Goal: Find specific page/section: Find specific page/section

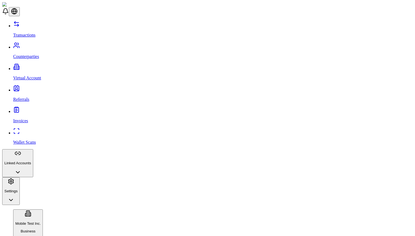
click at [46, 66] on link "Virtual Account" at bounding box center [213, 73] width 400 height 14
click at [32, 66] on link "Virtual Account" at bounding box center [213, 73] width 400 height 14
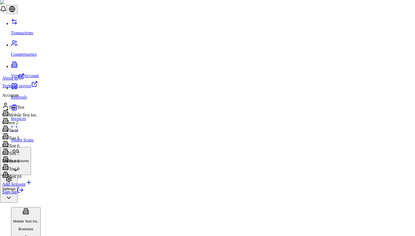
click at [41, 221] on html "Transactions Counterparties Virtual Account Referrals Invoices Wallet Scans Lin…" at bounding box center [207, 191] width 415 height 383
click at [24, 194] on link "Sign out" at bounding box center [12, 191] width 21 height 5
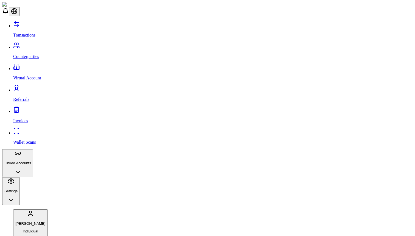
click at [46, 66] on link "Virtual Account" at bounding box center [213, 73] width 400 height 14
click at [29, 66] on link "Virtual Account" at bounding box center [213, 73] width 400 height 14
click at [21, 75] on p "Virtual Account" at bounding box center [213, 77] width 400 height 5
click at [26, 75] on p "Virtual Account" at bounding box center [213, 77] width 400 height 5
click at [40, 221] on html "Transactions Counterparties Virtual Account Referrals Invoices Wallet Scans Lin…" at bounding box center [207, 192] width 415 height 385
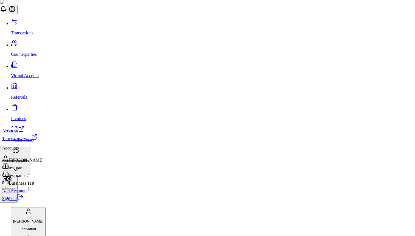
click at [34, 170] on div "test name" at bounding box center [22, 166] width 41 height 8
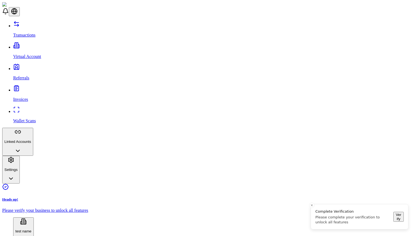
click at [18, 54] on p "Virtual Account" at bounding box center [213, 56] width 400 height 5
